Goal: Task Accomplishment & Management: Complete application form

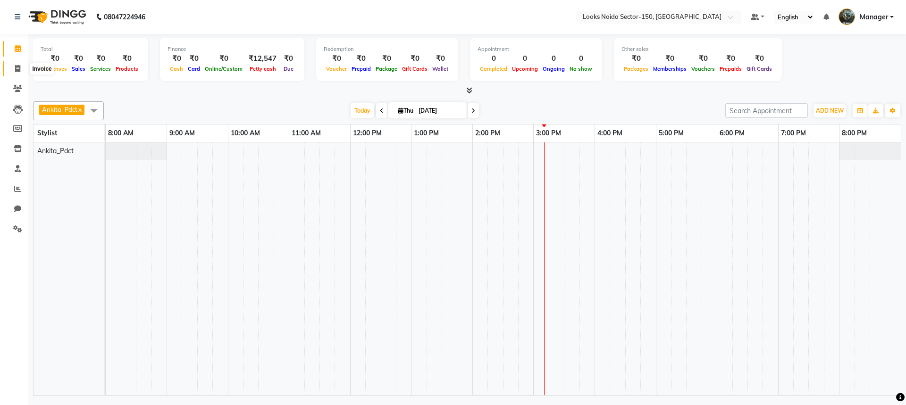
click at [20, 66] on icon at bounding box center [17, 68] width 5 height 7
select select "8587"
select select "service"
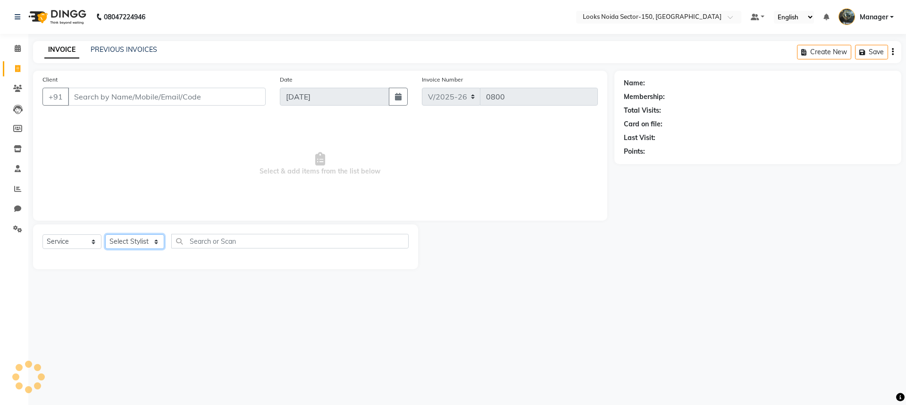
click at [152, 239] on select "Select Stylist Amir_BRB Ankita_Pdct Arshad Counter_Sales Deepa Farman_BRB Jawed…" at bounding box center [134, 242] width 59 height 15
select select "85537"
click at [105, 235] on select "Select Stylist Amir_BRB Ankita_Pdct Arshad Counter_Sales Deepa Farman_BRB Jawed…" at bounding box center [134, 242] width 59 height 15
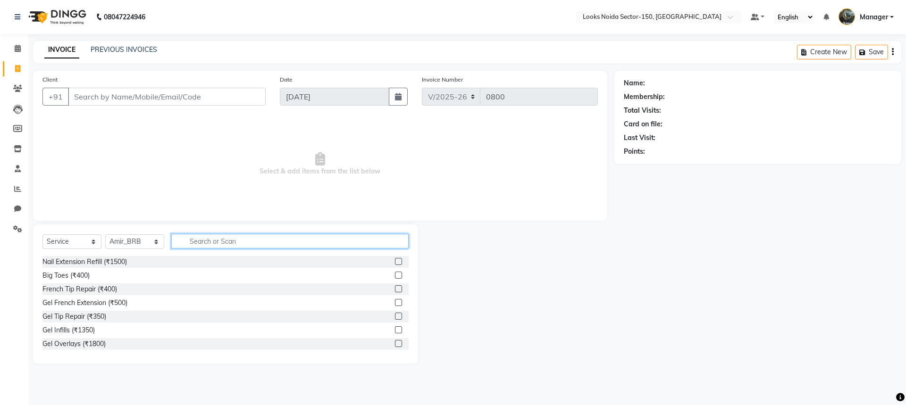
drag, startPoint x: 251, startPoint y: 243, endPoint x: 246, endPoint y: 239, distance: 5.8
click at [250, 243] on input "text" at bounding box center [289, 241] width 237 height 15
type input "cut"
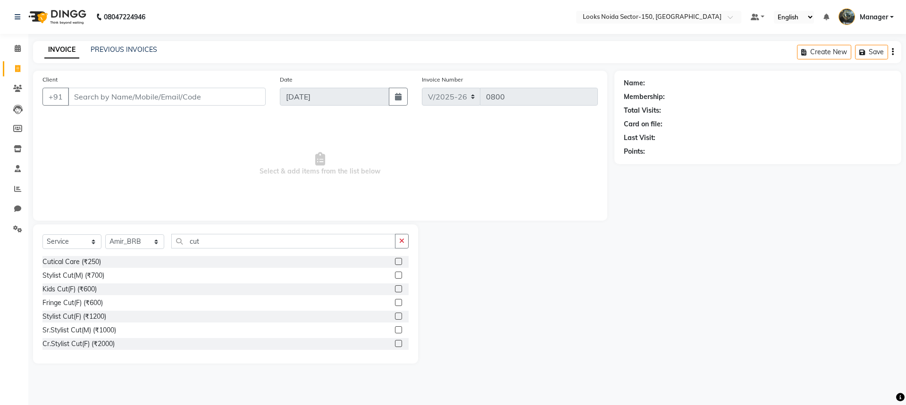
click at [395, 278] on label at bounding box center [398, 275] width 7 height 7
click at [395, 278] on input "checkbox" at bounding box center [398, 276] width 6 height 6
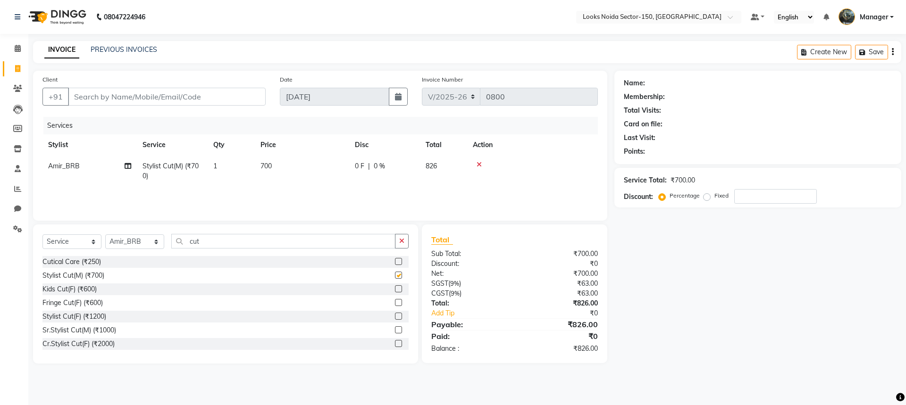
checkbox input "false"
drag, startPoint x: 203, startPoint y: 240, endPoint x: 182, endPoint y: 249, distance: 22.4
click at [182, 249] on div "Select Service Product Membership Package Voucher Prepaid Gift Card Select Styl…" at bounding box center [225, 245] width 366 height 22
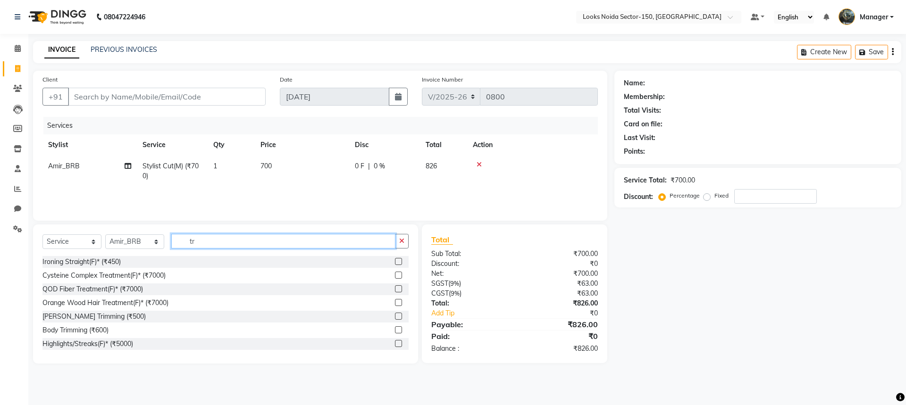
type input "tr"
click at [395, 330] on label at bounding box center [398, 330] width 7 height 7
click at [395, 330] on input "checkbox" at bounding box center [398, 331] width 6 height 6
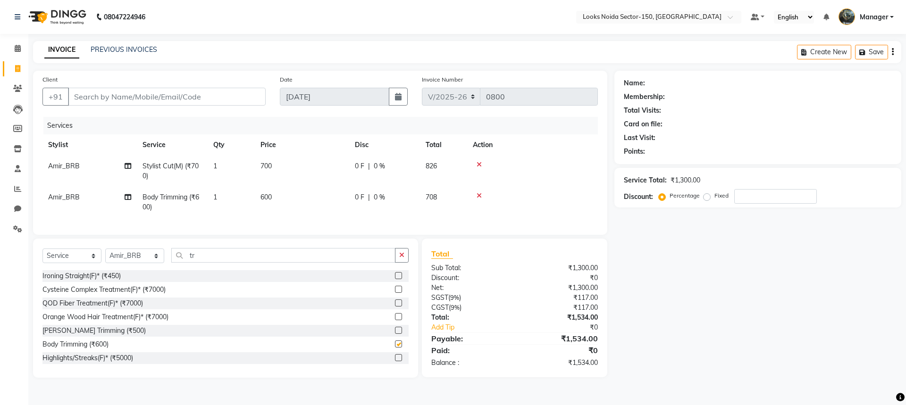
checkbox input "false"
drag, startPoint x: 161, startPoint y: 93, endPoint x: 155, endPoint y: 92, distance: 5.8
click at [160, 93] on input "Client" at bounding box center [167, 97] width 198 height 18
type input "9"
type input "0"
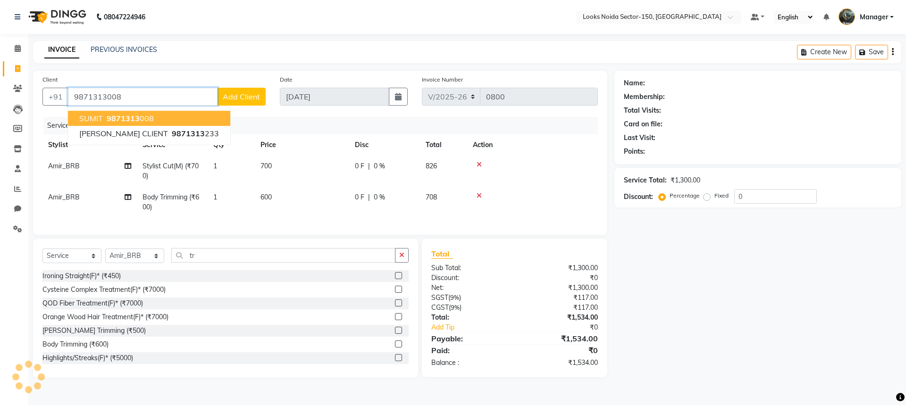
type input "9871313008"
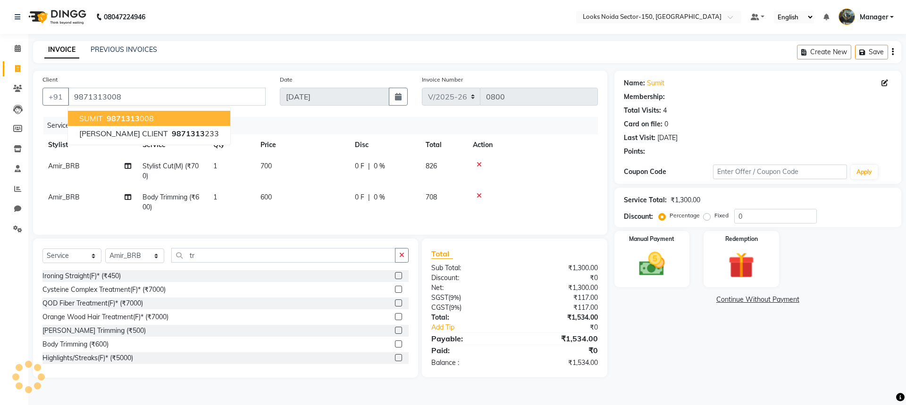
select select "1: Object"
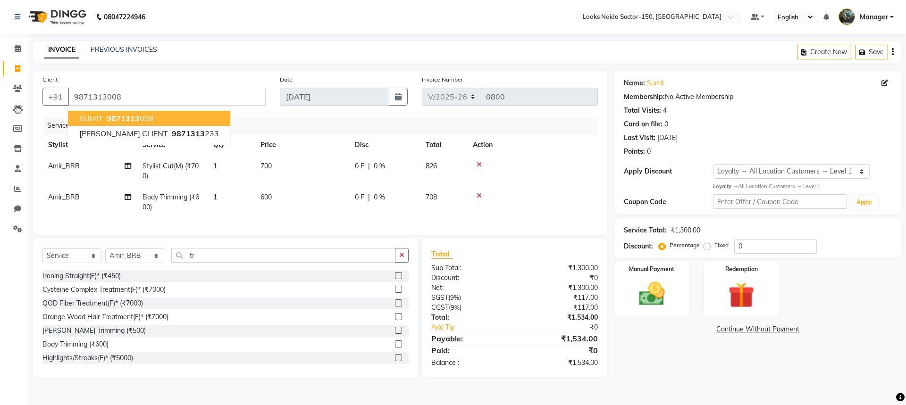
click at [290, 214] on td "600" at bounding box center [302, 202] width 94 height 31
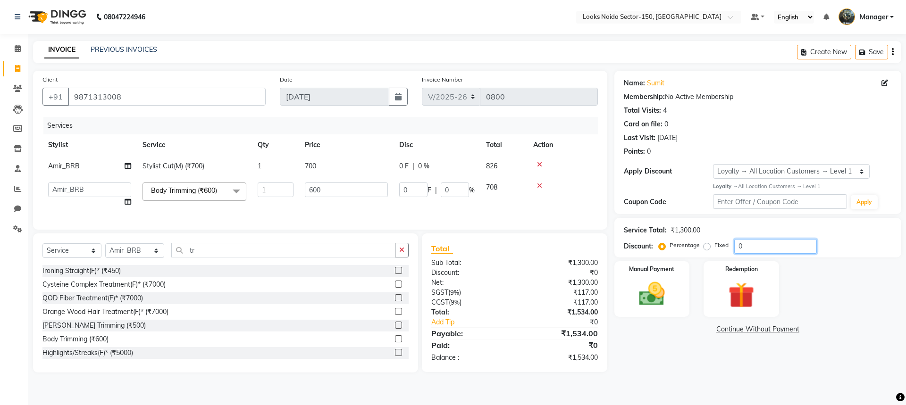
drag, startPoint x: 753, startPoint y: 247, endPoint x: 621, endPoint y: 256, distance: 132.0
click at [619, 261] on div "Name: Sumit Membership: No Active Membership Total Visits: 4 Card on file: 0 La…" at bounding box center [762, 222] width 294 height 302
type input "3"
type input "18"
type input "3"
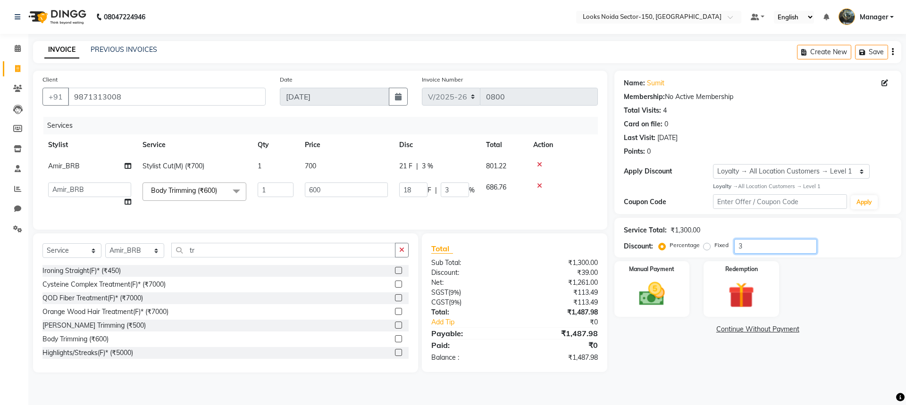
type input "30"
type input "180"
type input "30"
click at [650, 280] on img at bounding box center [652, 294] width 44 height 31
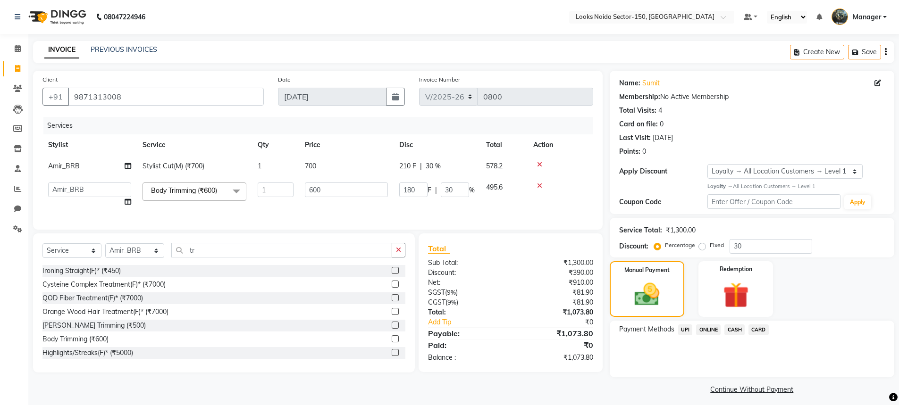
click at [684, 330] on span "UPI" at bounding box center [685, 330] width 15 height 11
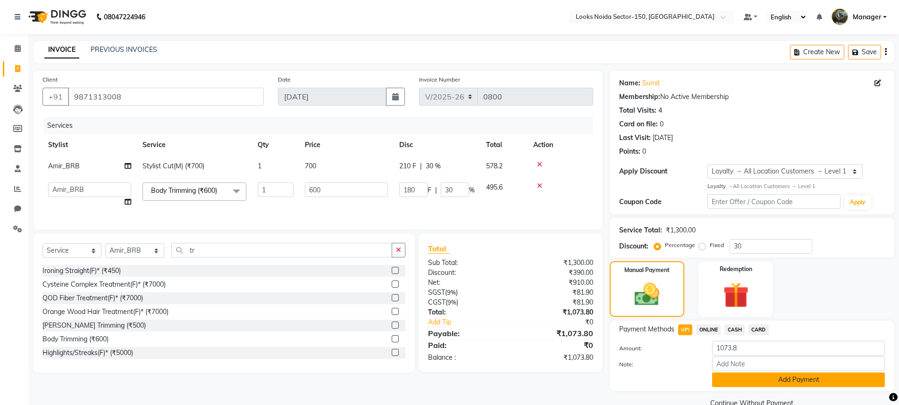
click at [763, 383] on button "Add Payment" at bounding box center [798, 380] width 173 height 15
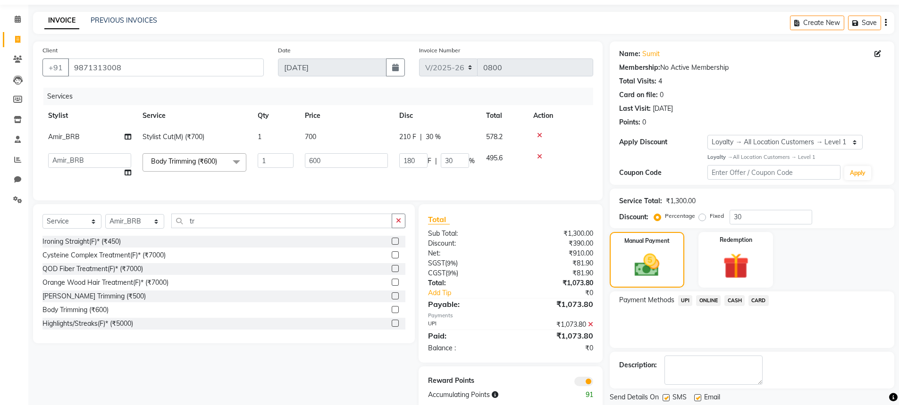
scroll to position [59, 0]
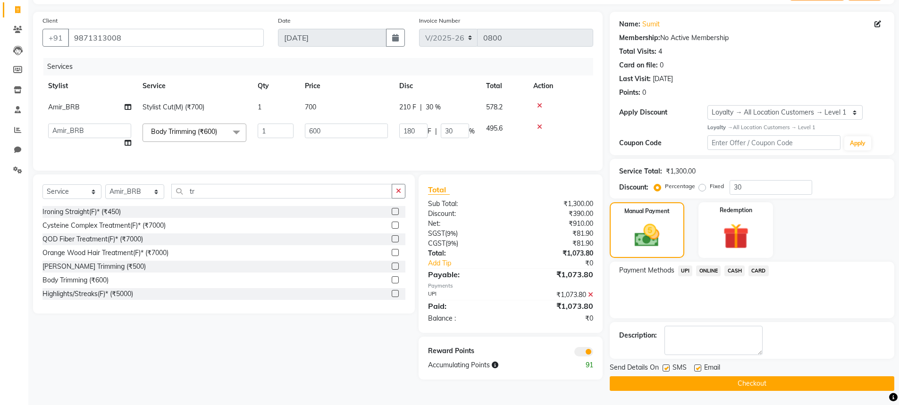
click at [588, 357] on span at bounding box center [583, 351] width 19 height 9
click at [593, 354] on input "checkbox" at bounding box center [593, 354] width 0 height 0
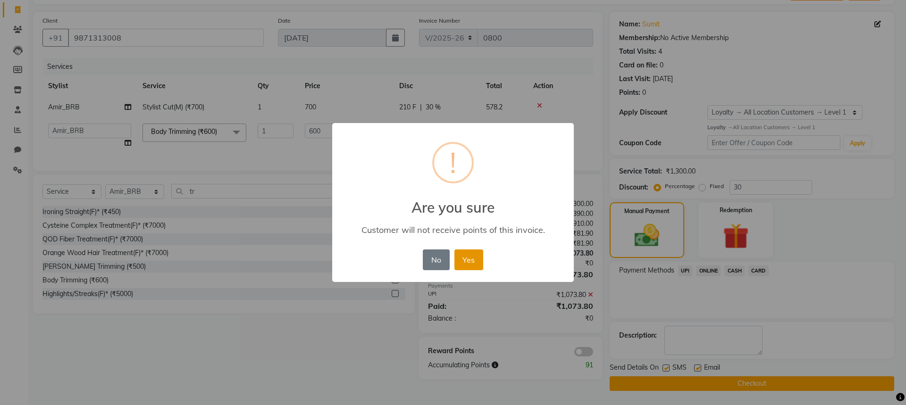
click at [468, 261] on button "Yes" at bounding box center [469, 260] width 29 height 21
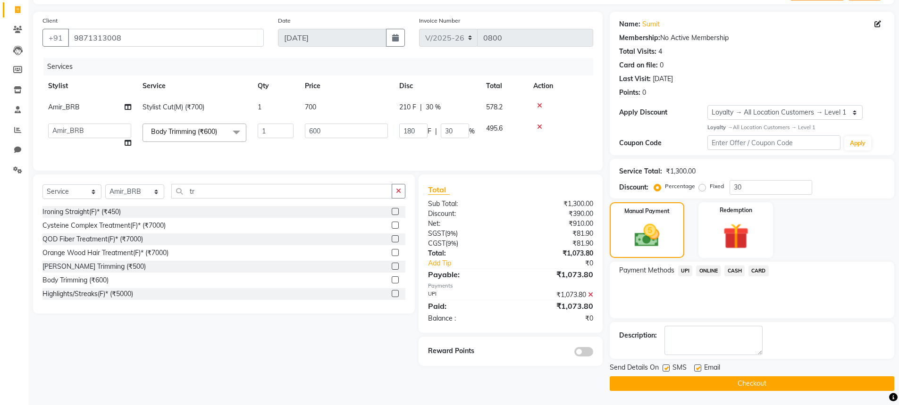
click at [667, 366] on label at bounding box center [666, 368] width 7 height 7
click at [667, 366] on input "checkbox" at bounding box center [666, 369] width 6 height 6
checkbox input "false"
click at [697, 365] on label at bounding box center [697, 368] width 7 height 7
click at [697, 366] on input "checkbox" at bounding box center [697, 369] width 6 height 6
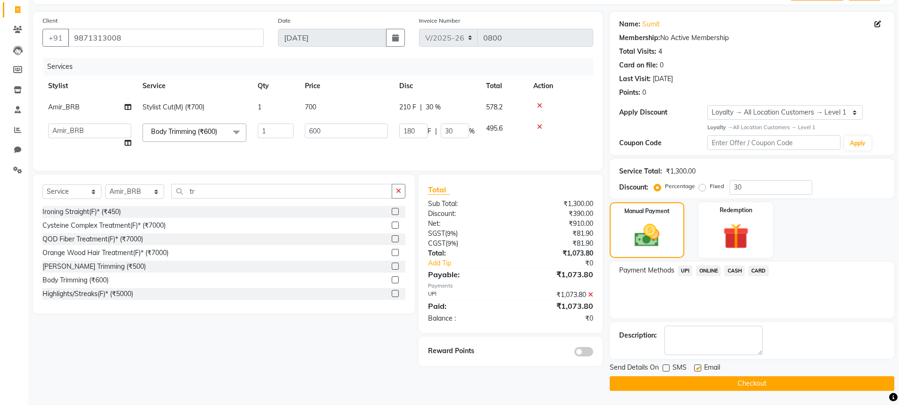
checkbox input "false"
click at [668, 371] on label at bounding box center [666, 368] width 7 height 7
click at [668, 371] on input "checkbox" at bounding box center [666, 369] width 6 height 6
checkbox input "true"
click at [698, 368] on label at bounding box center [697, 368] width 7 height 7
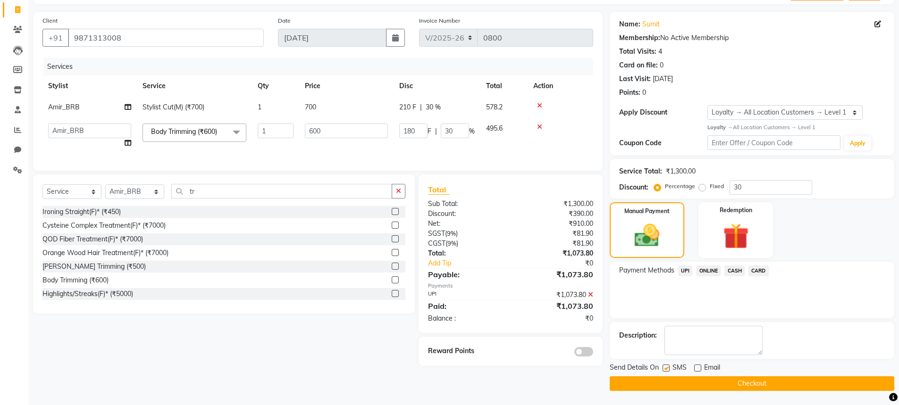
click at [698, 368] on input "checkbox" at bounding box center [697, 369] width 6 height 6
checkbox input "true"
click at [666, 370] on label at bounding box center [666, 368] width 7 height 7
click at [666, 370] on input "checkbox" at bounding box center [666, 369] width 6 height 6
checkbox input "false"
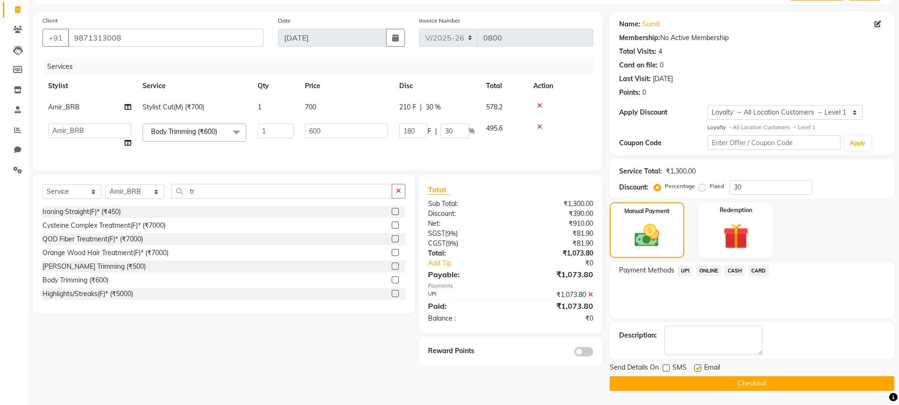
click at [696, 369] on label at bounding box center [697, 368] width 7 height 7
click at [696, 369] on input "checkbox" at bounding box center [697, 369] width 6 height 6
checkbox input "false"
click at [674, 384] on button "Checkout" at bounding box center [752, 384] width 285 height 15
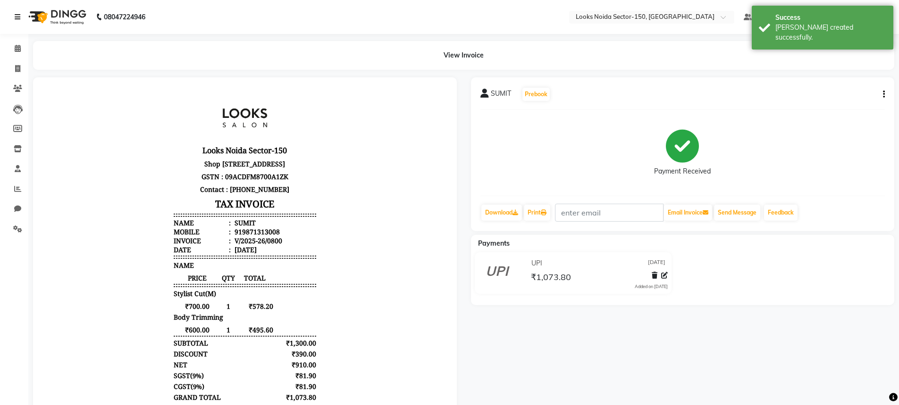
click at [15, 16] on icon at bounding box center [18, 17] width 6 height 7
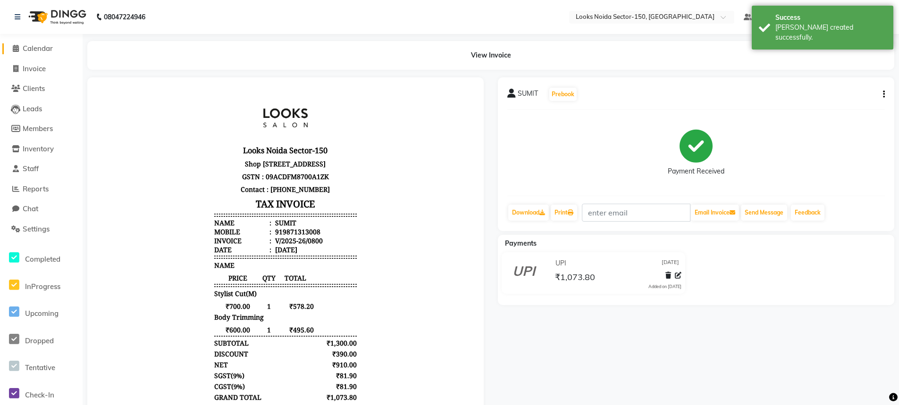
click at [21, 48] on span at bounding box center [15, 48] width 14 height 11
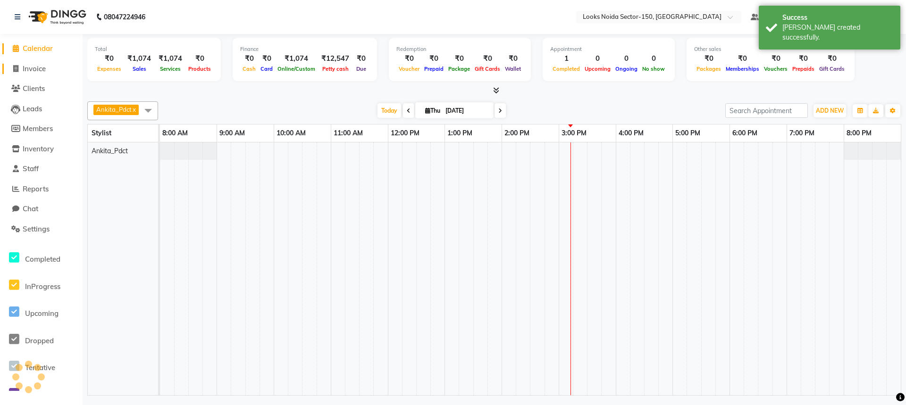
click at [35, 67] on span "Invoice" at bounding box center [34, 68] width 23 height 9
select select "8587"
select select "service"
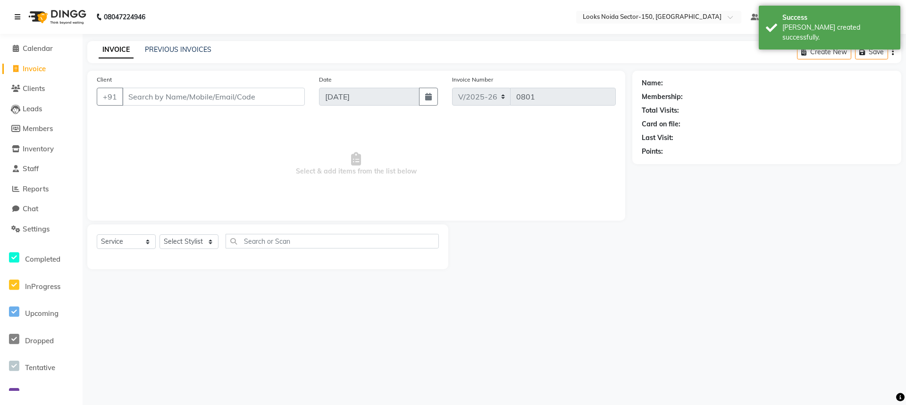
click at [15, 18] on icon at bounding box center [18, 17] width 6 height 7
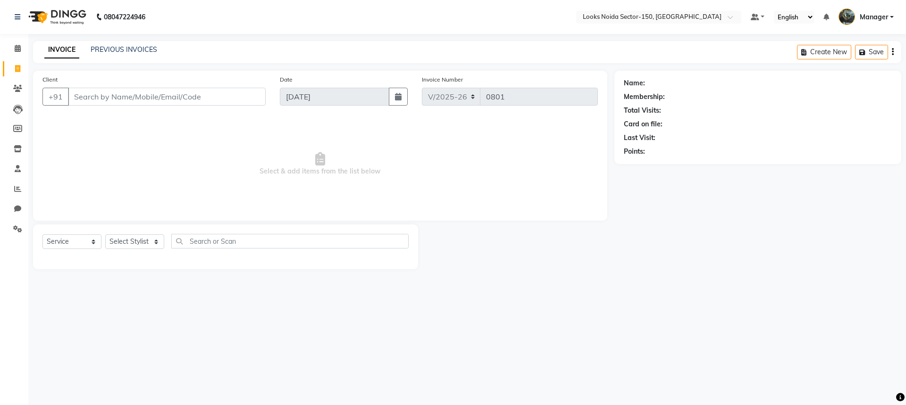
click at [14, 14] on div "08047224946" at bounding box center [80, 17] width 145 height 26
click at [16, 17] on icon at bounding box center [18, 17] width 6 height 7
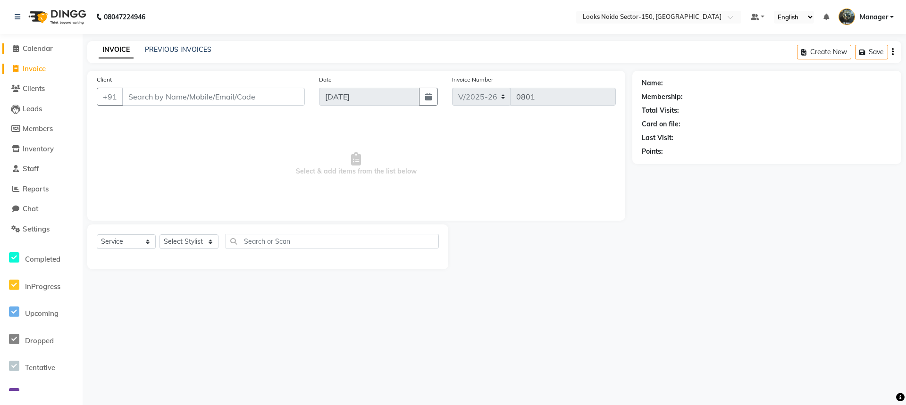
click at [47, 49] on span "Calendar" at bounding box center [38, 48] width 30 height 9
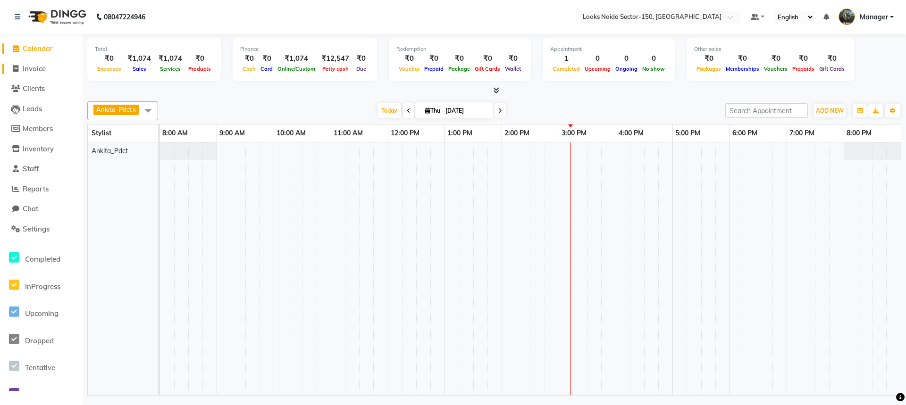
click at [31, 70] on span "Invoice" at bounding box center [34, 68] width 23 height 9
select select "service"
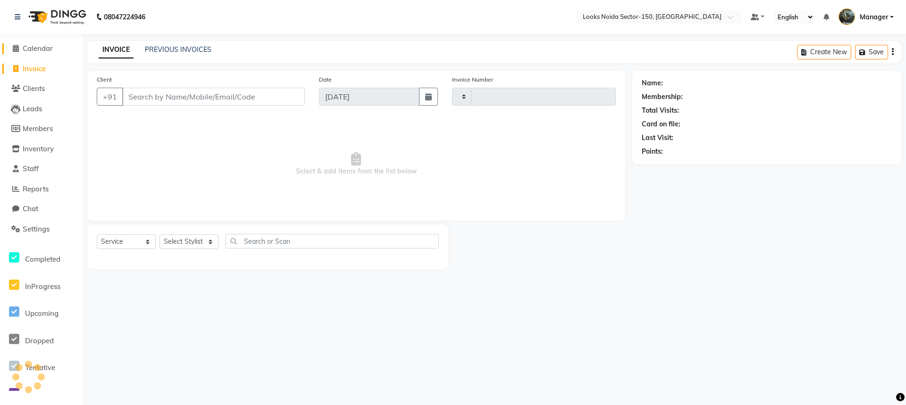
type input "0801"
select select "8587"
click at [43, 47] on span "Calendar" at bounding box center [38, 48] width 30 height 9
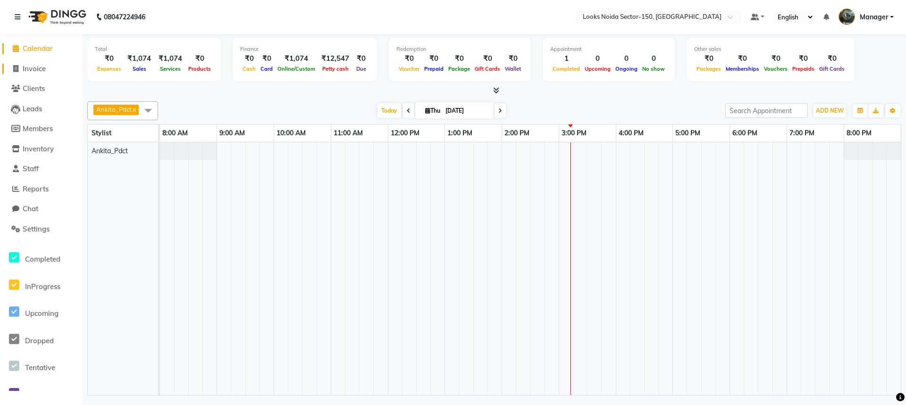
click at [40, 71] on span "Invoice" at bounding box center [34, 68] width 23 height 9
select select "service"
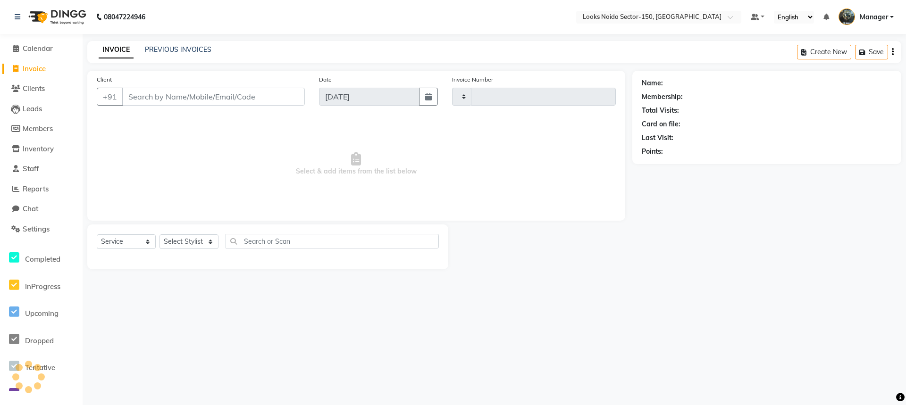
type input "0801"
select select "8587"
click at [16, 17] on icon at bounding box center [18, 17] width 6 height 7
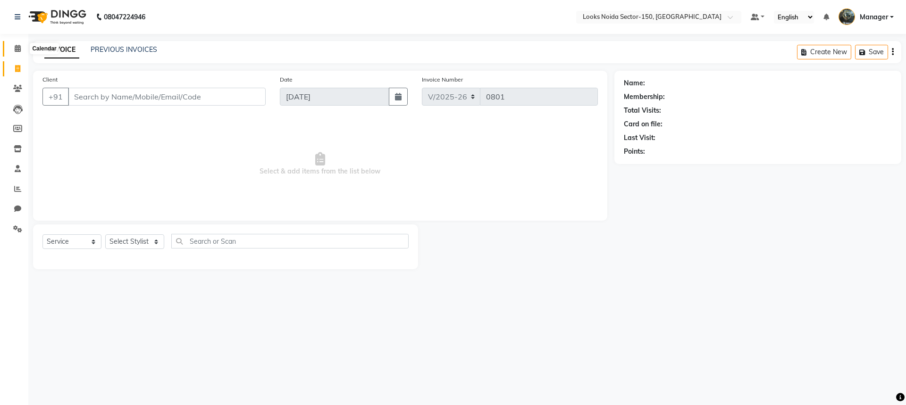
click at [20, 49] on icon at bounding box center [18, 48] width 6 height 7
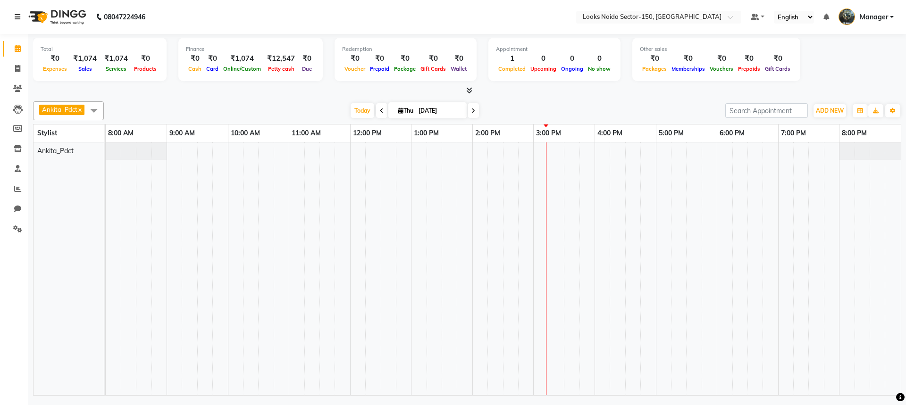
click at [16, 16] on icon at bounding box center [18, 17] width 6 height 7
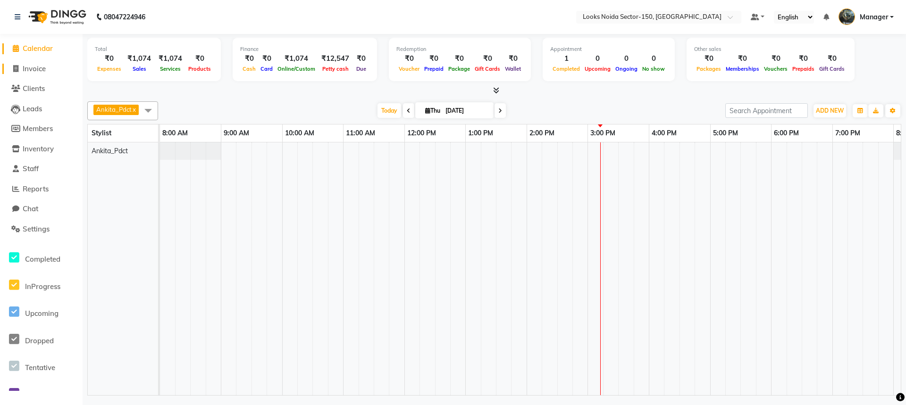
click at [28, 68] on span "Invoice" at bounding box center [34, 68] width 23 height 9
select select "8587"
select select "service"
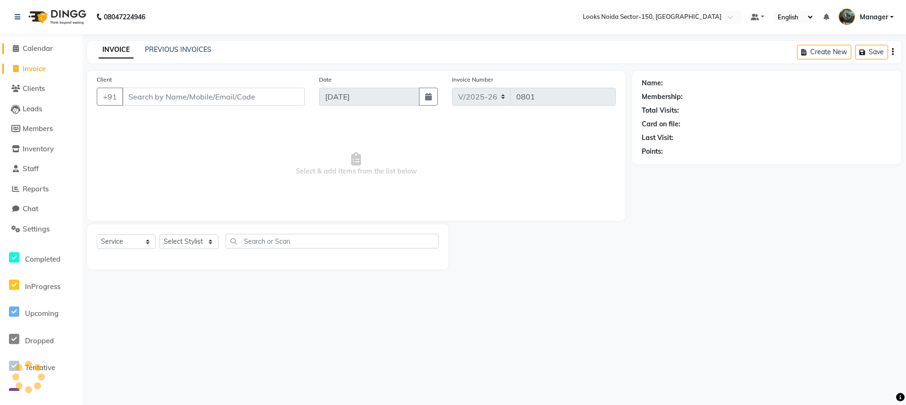
drag, startPoint x: 40, startPoint y: 46, endPoint x: 39, endPoint y: 61, distance: 15.1
click at [41, 46] on span "Calendar" at bounding box center [38, 48] width 30 height 9
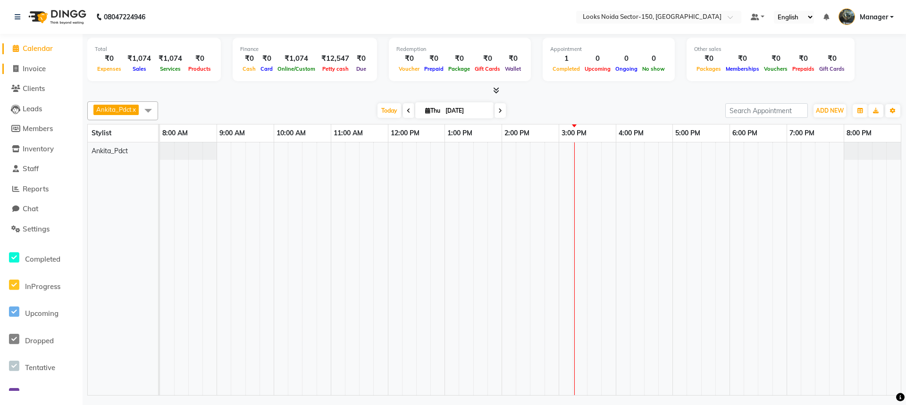
click at [33, 68] on span "Invoice" at bounding box center [34, 68] width 23 height 9
select select "service"
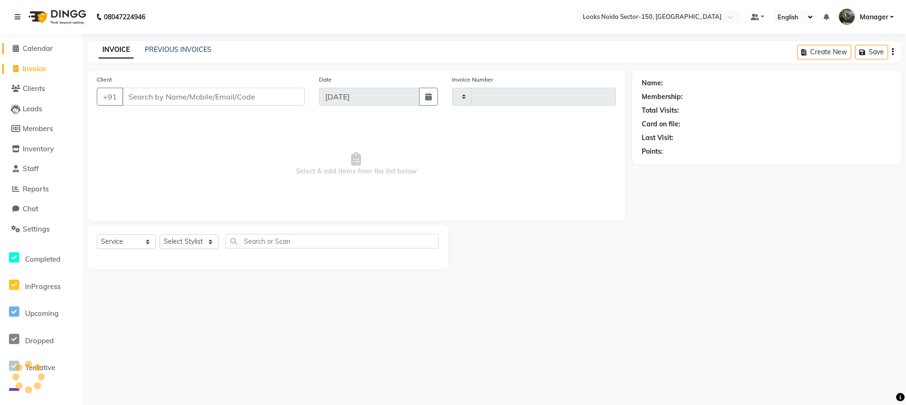
click at [37, 48] on span "Calendar" at bounding box center [38, 48] width 30 height 9
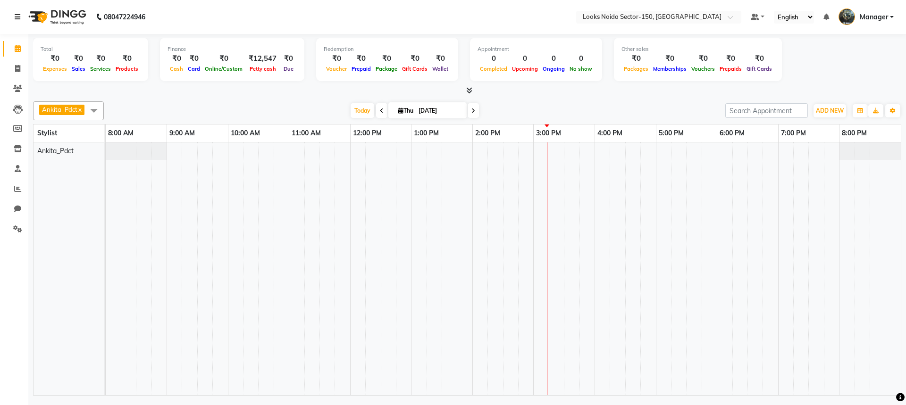
click at [18, 17] on icon at bounding box center [18, 17] width 6 height 7
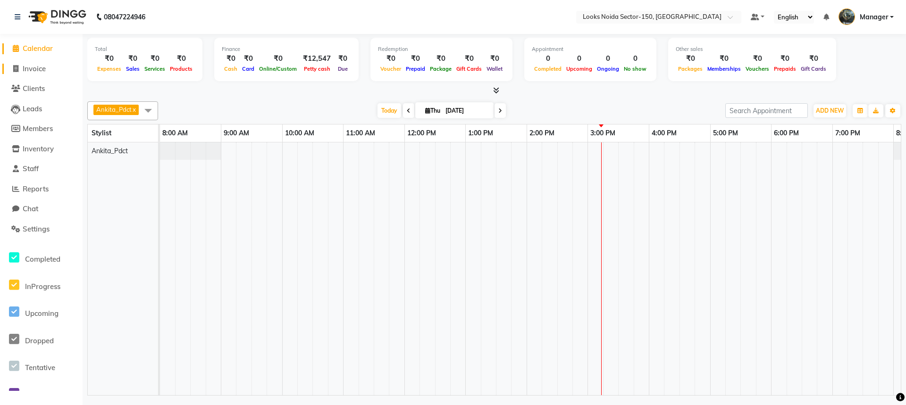
click at [35, 65] on span "Invoice" at bounding box center [34, 68] width 23 height 9
select select "service"
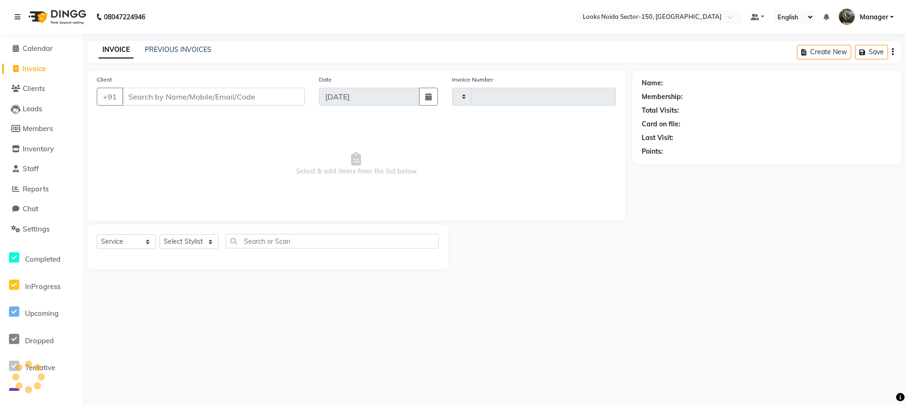
type input "0801"
select select "8587"
click at [42, 43] on link "Calendar" at bounding box center [41, 48] width 78 height 11
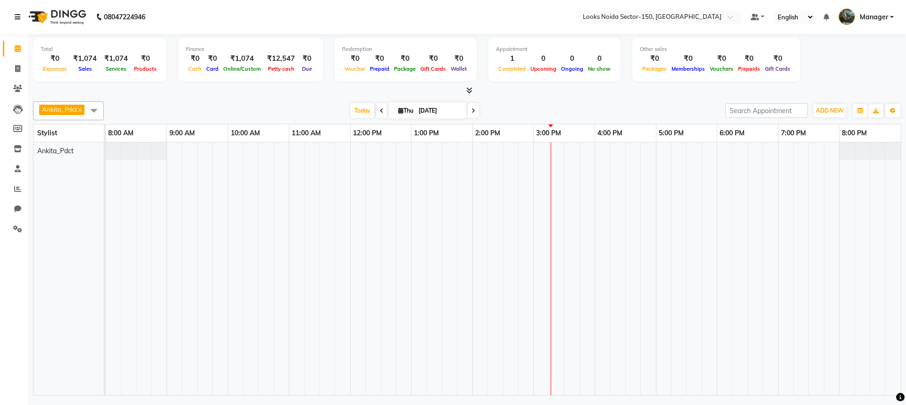
click at [21, 14] on link at bounding box center [19, 17] width 9 height 26
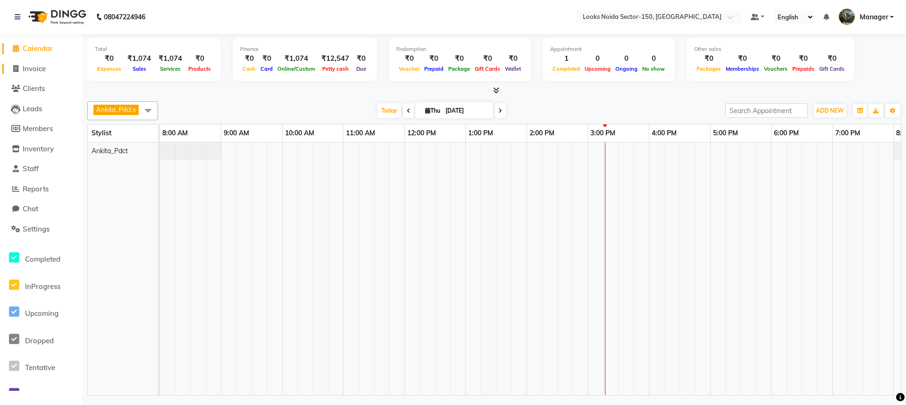
click at [43, 68] on span "Invoice" at bounding box center [34, 68] width 23 height 9
select select "service"
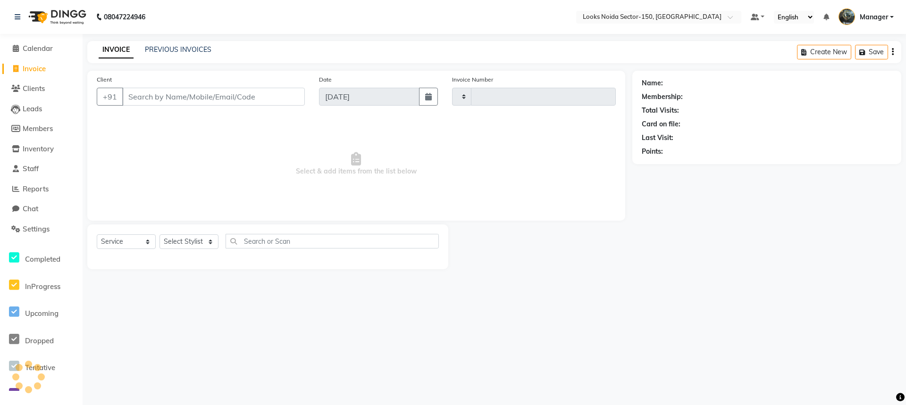
type input "0801"
select select "8587"
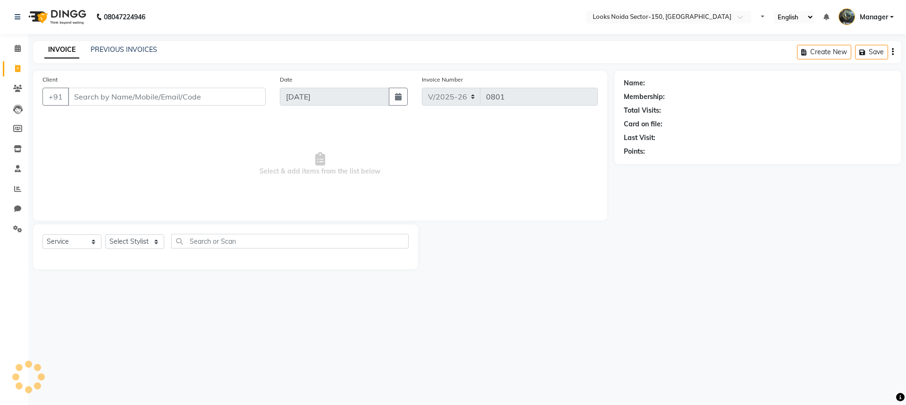
select select "8587"
select select "service"
select select "8587"
select select "service"
click at [19, 17] on icon at bounding box center [18, 17] width 6 height 7
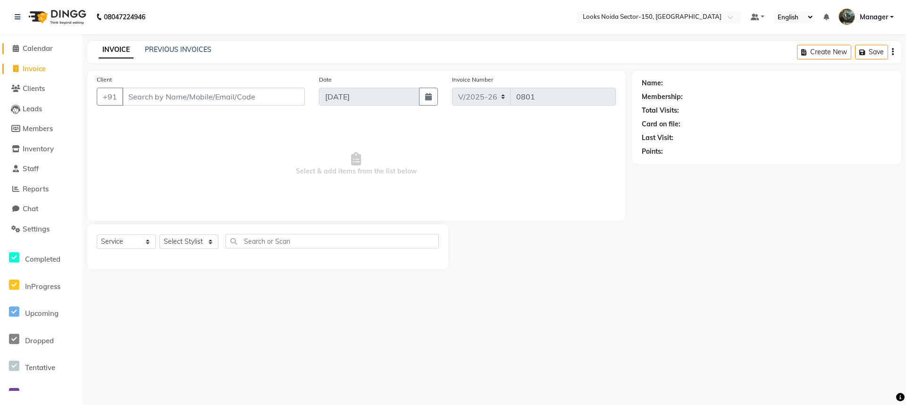
click at [28, 46] on span "Calendar" at bounding box center [38, 48] width 30 height 9
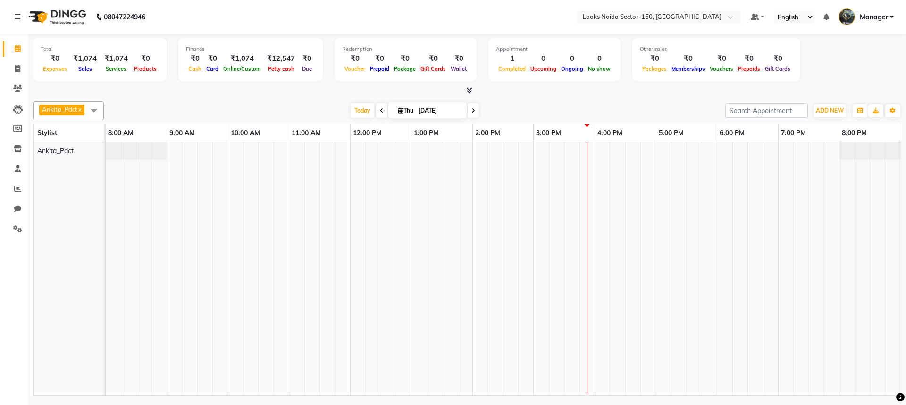
click at [17, 17] on icon at bounding box center [18, 17] width 6 height 7
